Goal: Learn about a topic

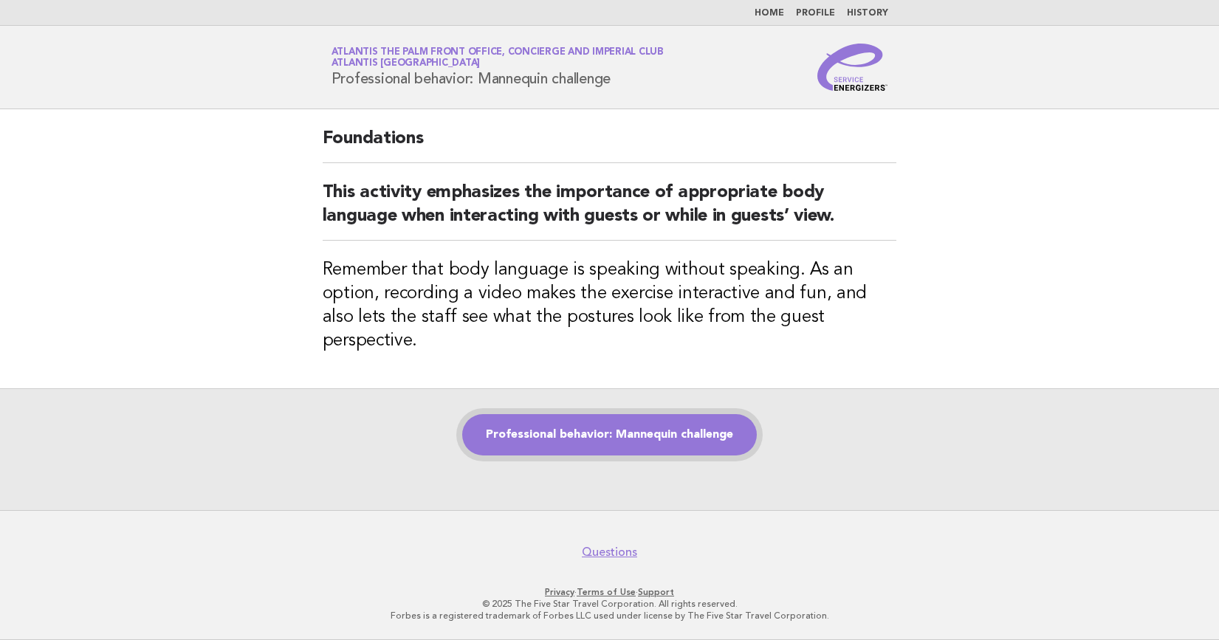
click at [679, 424] on link "Professional behavior: Mannequin challenge" at bounding box center [609, 434] width 295 height 41
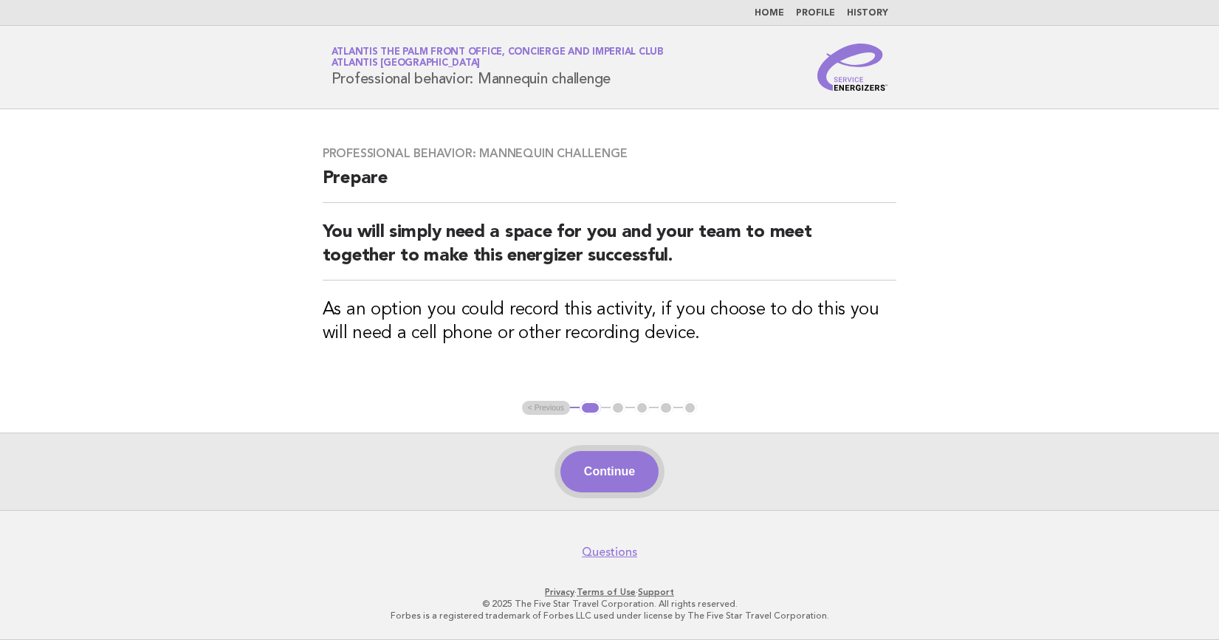
click at [627, 462] on button "Continue" at bounding box center [609, 471] width 98 height 41
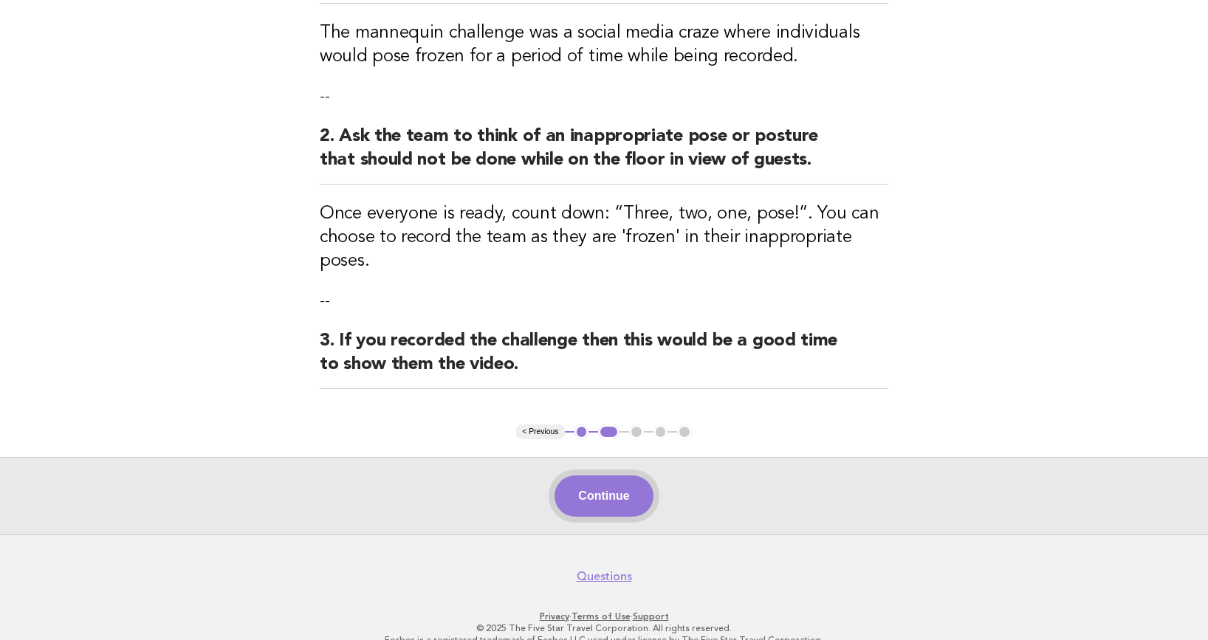
click at [619, 481] on button "Continue" at bounding box center [603, 495] width 98 height 41
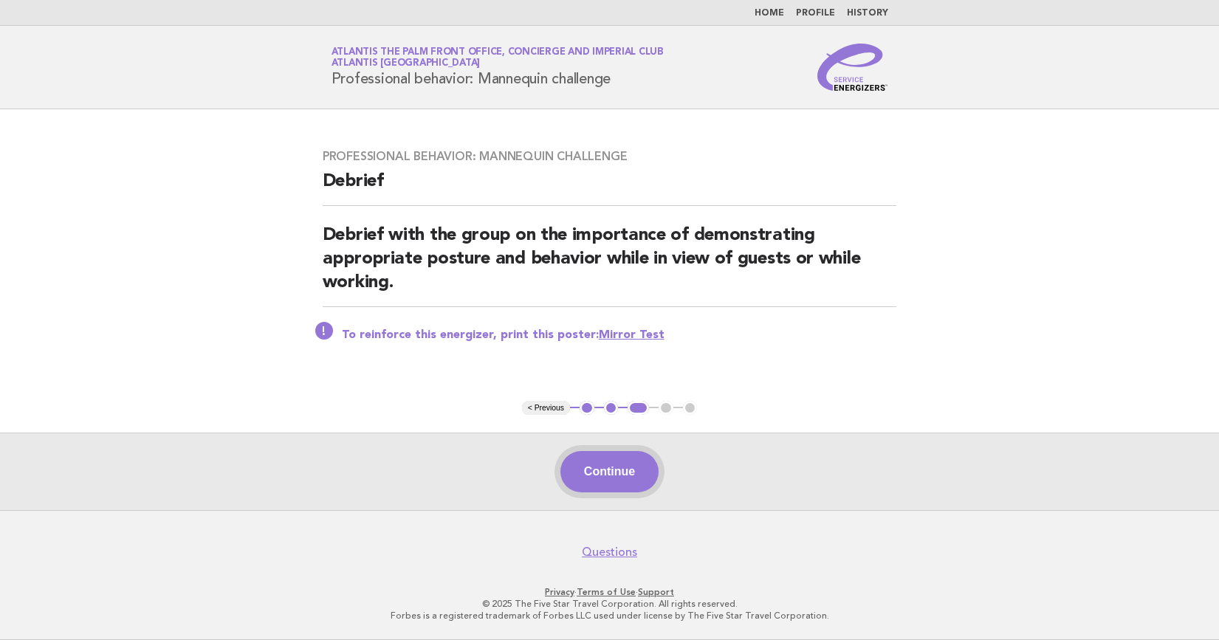
click at [599, 471] on button "Continue" at bounding box center [609, 471] width 98 height 41
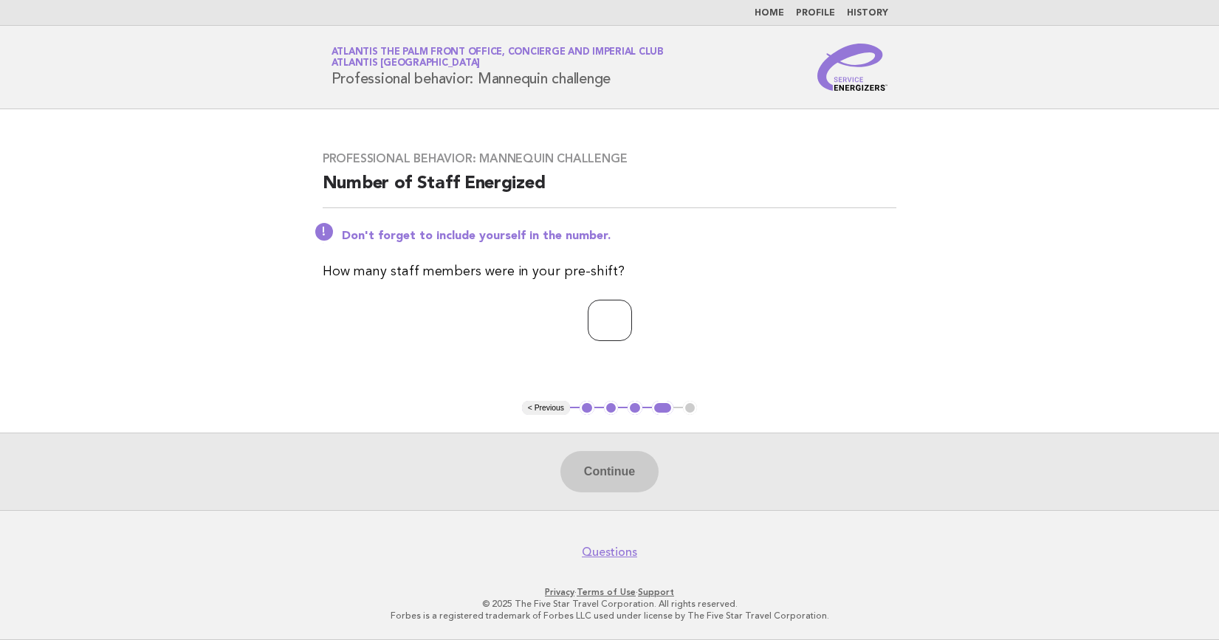
click at [594, 319] on input "number" at bounding box center [610, 320] width 44 height 41
type input "*"
click at [596, 470] on button "Continue" at bounding box center [609, 471] width 98 height 41
